Goal: Navigation & Orientation: Find specific page/section

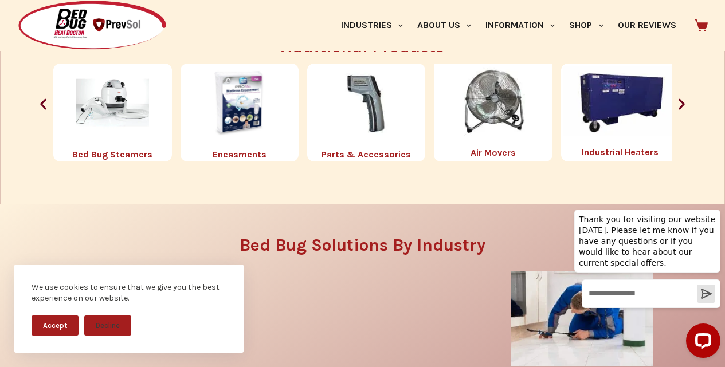
scroll to position [1314, 0]
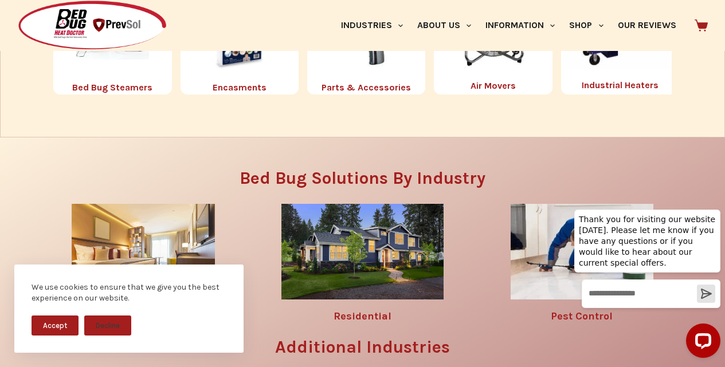
click at [461, 70] on img "1 / 8" at bounding box center [493, 33] width 118 height 73
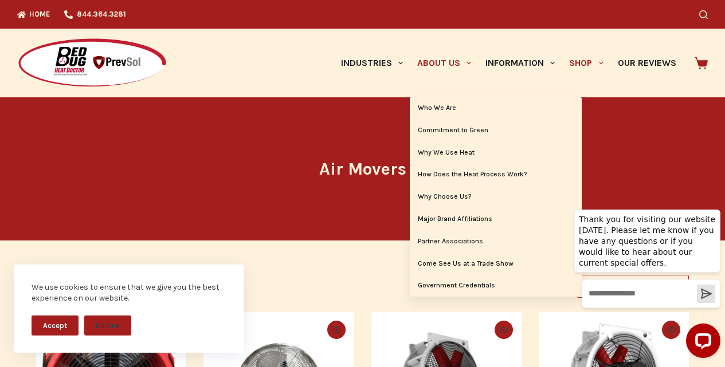
click at [410, 65] on link "About Us" at bounding box center [444, 63] width 68 height 69
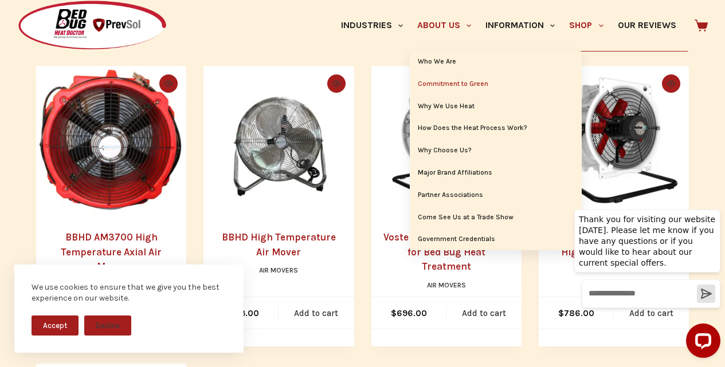
scroll to position [382, 0]
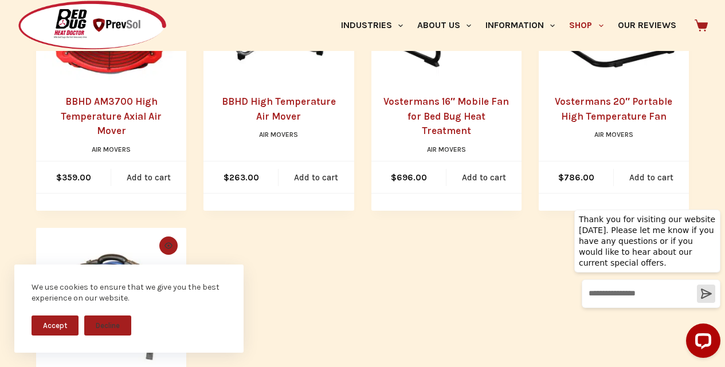
click at [583, 99] on link "Vostermans 20″ Portable High Temperature Fan" at bounding box center [614, 109] width 118 height 26
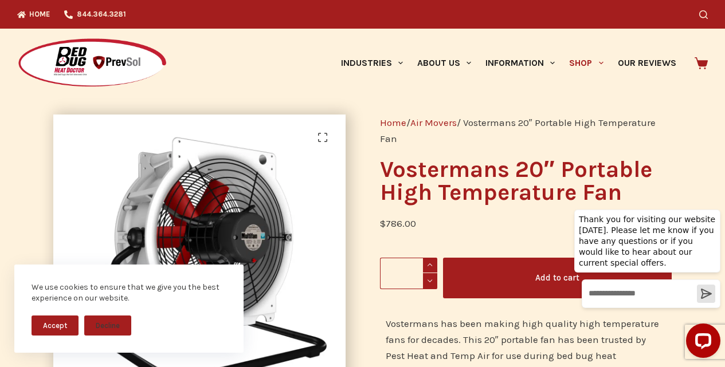
click at [18, 48] on img at bounding box center [92, 63] width 150 height 51
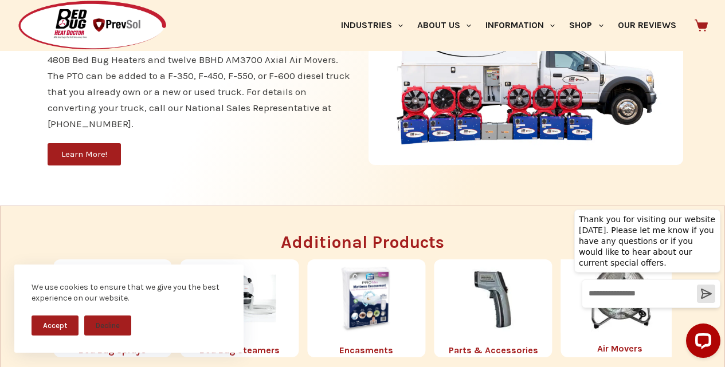
scroll to position [1372, 0]
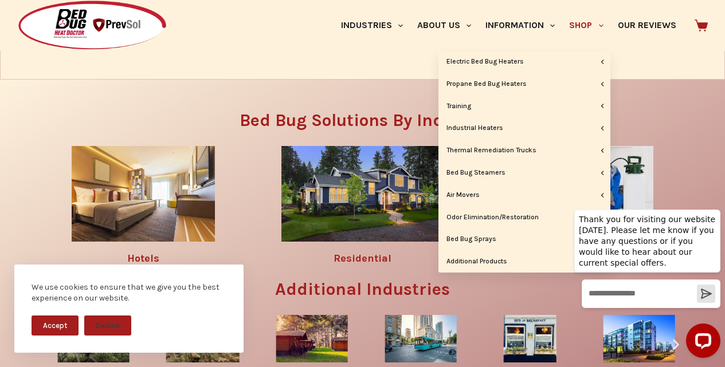
click at [562, 10] on link "Shop" at bounding box center [586, 25] width 48 height 51
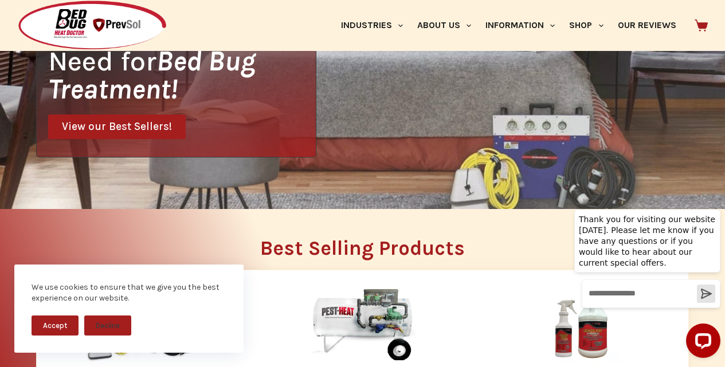
scroll to position [239, 0]
